Goal: Transaction & Acquisition: Obtain resource

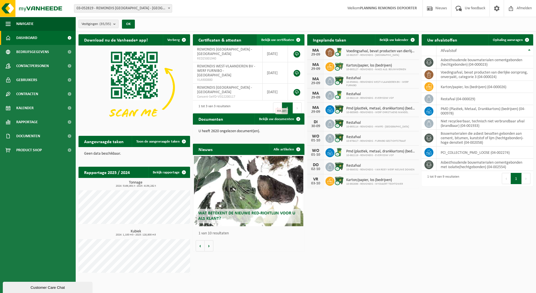
click at [283, 37] on link "Bekijk uw certificaten" at bounding box center [280, 39] width 47 height 11
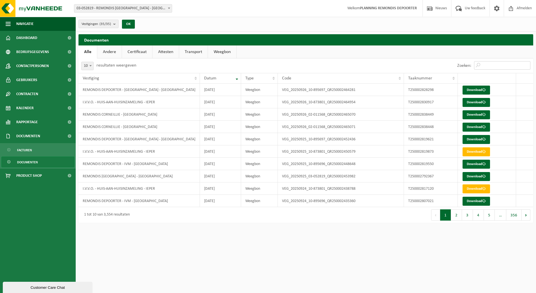
click at [484, 63] on input "Zoeken:" at bounding box center [502, 65] width 56 height 8
paste input "T250002567810"
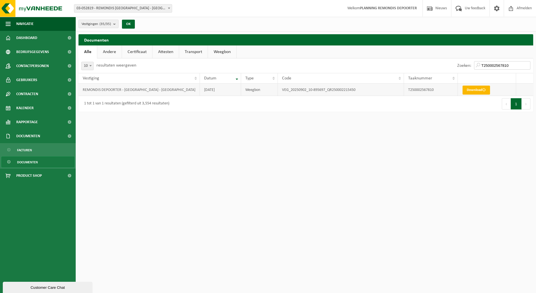
type input "T250002567810"
click at [477, 88] on link "Download" at bounding box center [475, 89] width 27 height 9
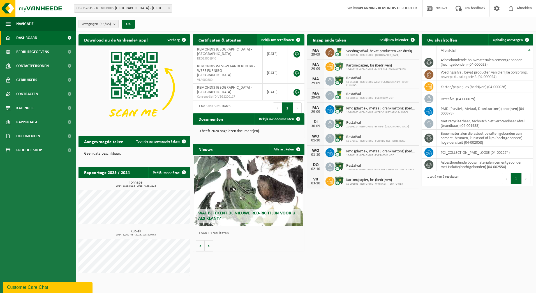
click at [285, 40] on span "Bekijk uw certificaten" at bounding box center [277, 40] width 33 height 4
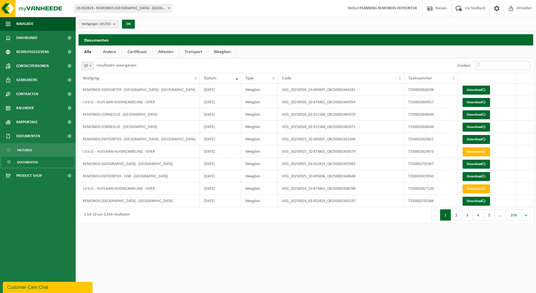
click at [502, 66] on input "Zoeken:" at bounding box center [502, 65] width 56 height 8
paste input "T250002590575"
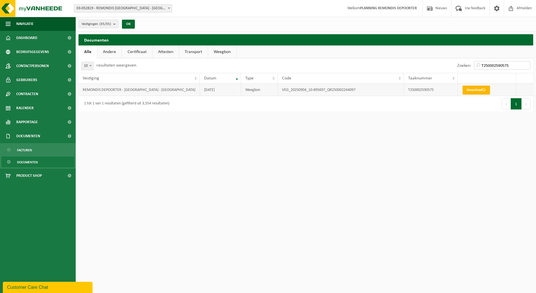
type input "T250002590575"
click at [467, 87] on link "Download" at bounding box center [475, 89] width 27 height 9
click at [15, 40] on link "Dashboard" at bounding box center [38, 38] width 76 height 14
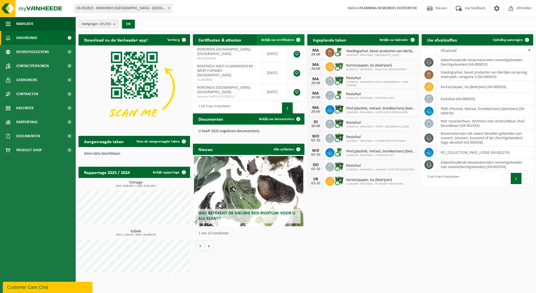
click at [275, 38] on span "Bekijk uw certificaten" at bounding box center [277, 40] width 33 height 4
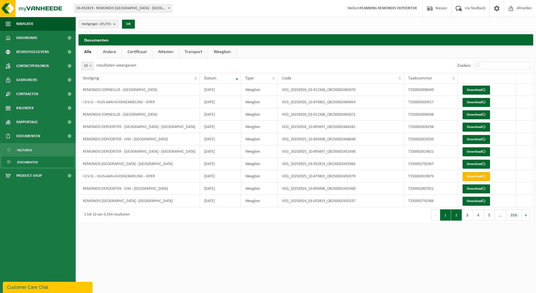
click at [460, 219] on button "2" at bounding box center [456, 214] width 11 height 11
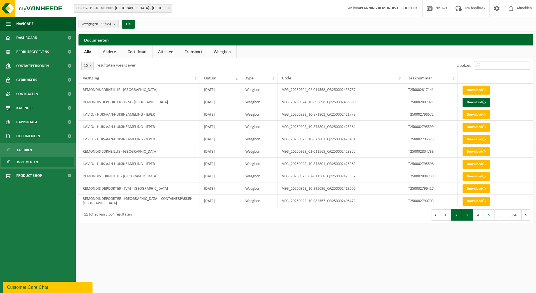
click at [465, 219] on button "3" at bounding box center [467, 214] width 11 height 11
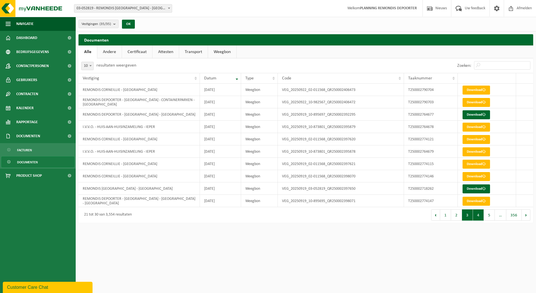
click at [474, 218] on button "4" at bounding box center [478, 214] width 11 height 11
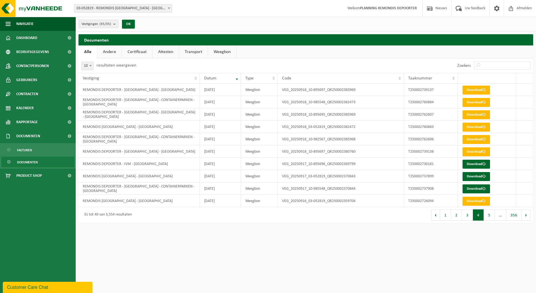
click at [487, 217] on button "5" at bounding box center [489, 214] width 11 height 11
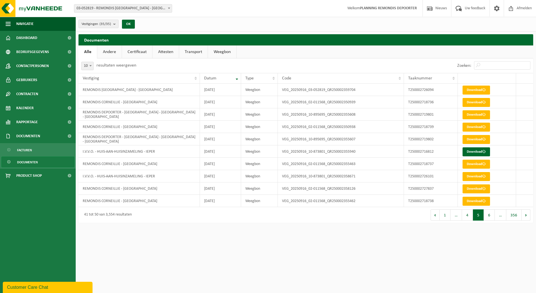
click at [525, 215] on button "Volgende" at bounding box center [525, 214] width 9 height 11
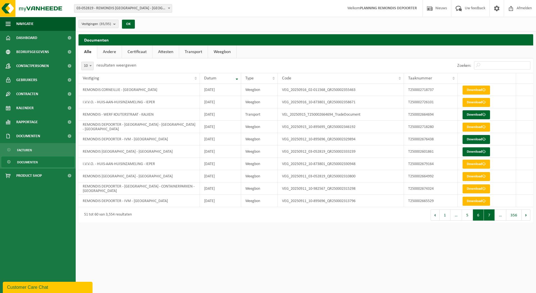
click at [492, 216] on button "7" at bounding box center [489, 214] width 11 height 11
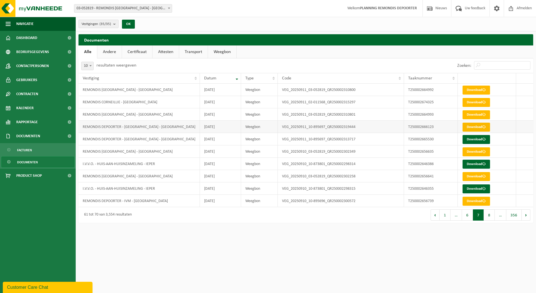
click at [473, 127] on link "Download" at bounding box center [475, 126] width 27 height 9
click at [482, 138] on link "Download" at bounding box center [475, 139] width 27 height 9
click at [312, 22] on div "Vestigingen (35/35) Alles selecteren Alles deselecteren REMONDIS WEST-VLAANDERE…" at bounding box center [306, 24] width 460 height 15
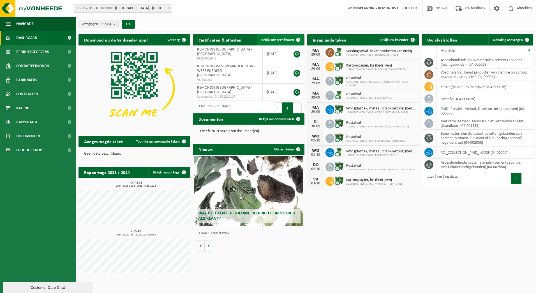
click at [287, 40] on span "Bekijk uw certificaten" at bounding box center [277, 40] width 33 height 4
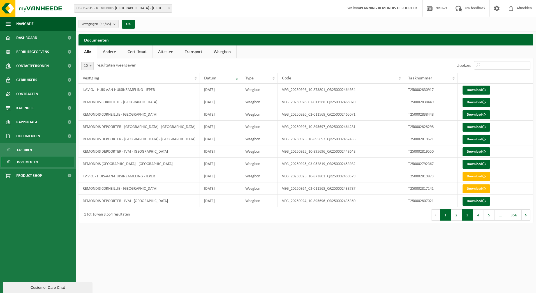
click at [469, 219] on button "3" at bounding box center [467, 214] width 11 height 11
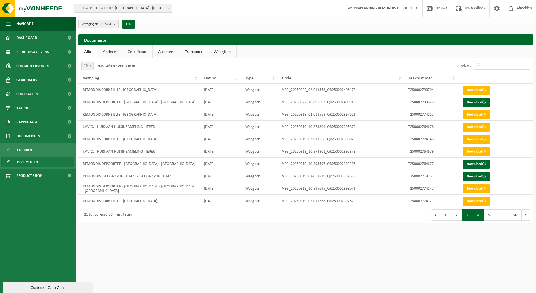
click at [479, 217] on button "4" at bounding box center [478, 214] width 11 height 11
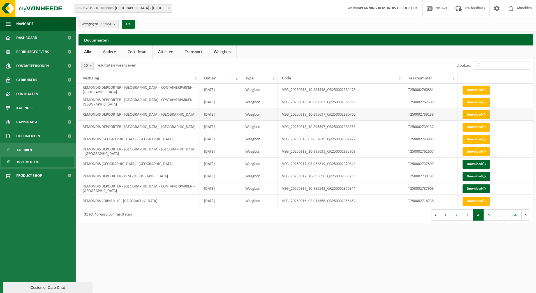
click at [471, 114] on link "Download" at bounding box center [475, 114] width 27 height 9
drag, startPoint x: 466, startPoint y: 216, endPoint x: 455, endPoint y: 212, distance: 11.8
click at [466, 216] on button "3" at bounding box center [467, 214] width 11 height 11
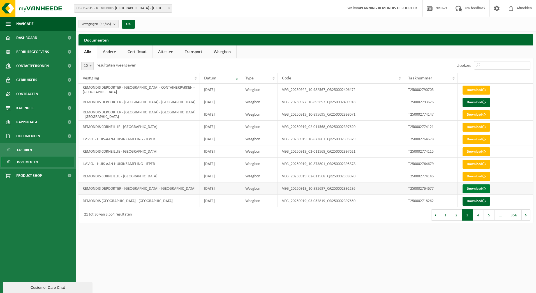
click at [475, 189] on link "Download" at bounding box center [475, 188] width 27 height 9
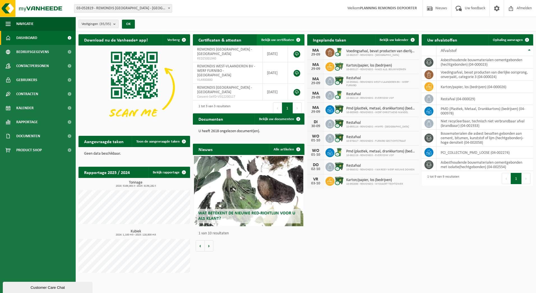
click at [279, 38] on span "Bekijk uw certificaten" at bounding box center [277, 40] width 33 height 4
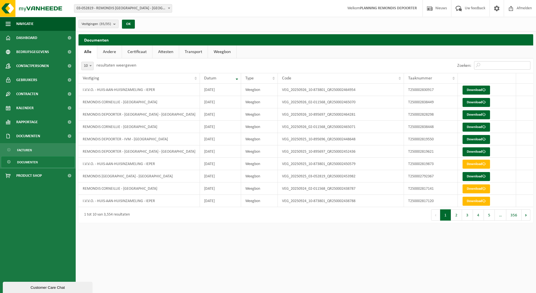
click at [492, 65] on input "Zoeken:" at bounding box center [502, 65] width 56 height 8
paste input "T250002665530"
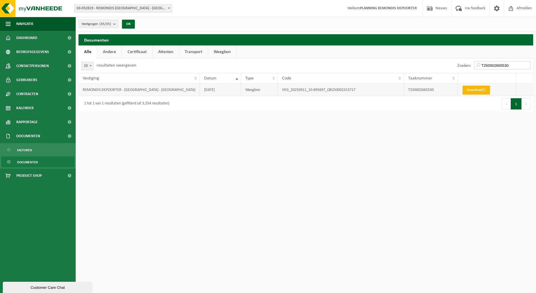
type input "T250002665530"
click at [471, 91] on link "Download" at bounding box center [475, 89] width 27 height 9
click at [174, 136] on html "Vestiging: 03-052819 - REMONDIS WEST-VLAANDEREN - OOSTENDE 10-873801 - I.V.V.O.…" at bounding box center [268, 146] width 536 height 293
